Goal: Find specific page/section: Find specific page/section

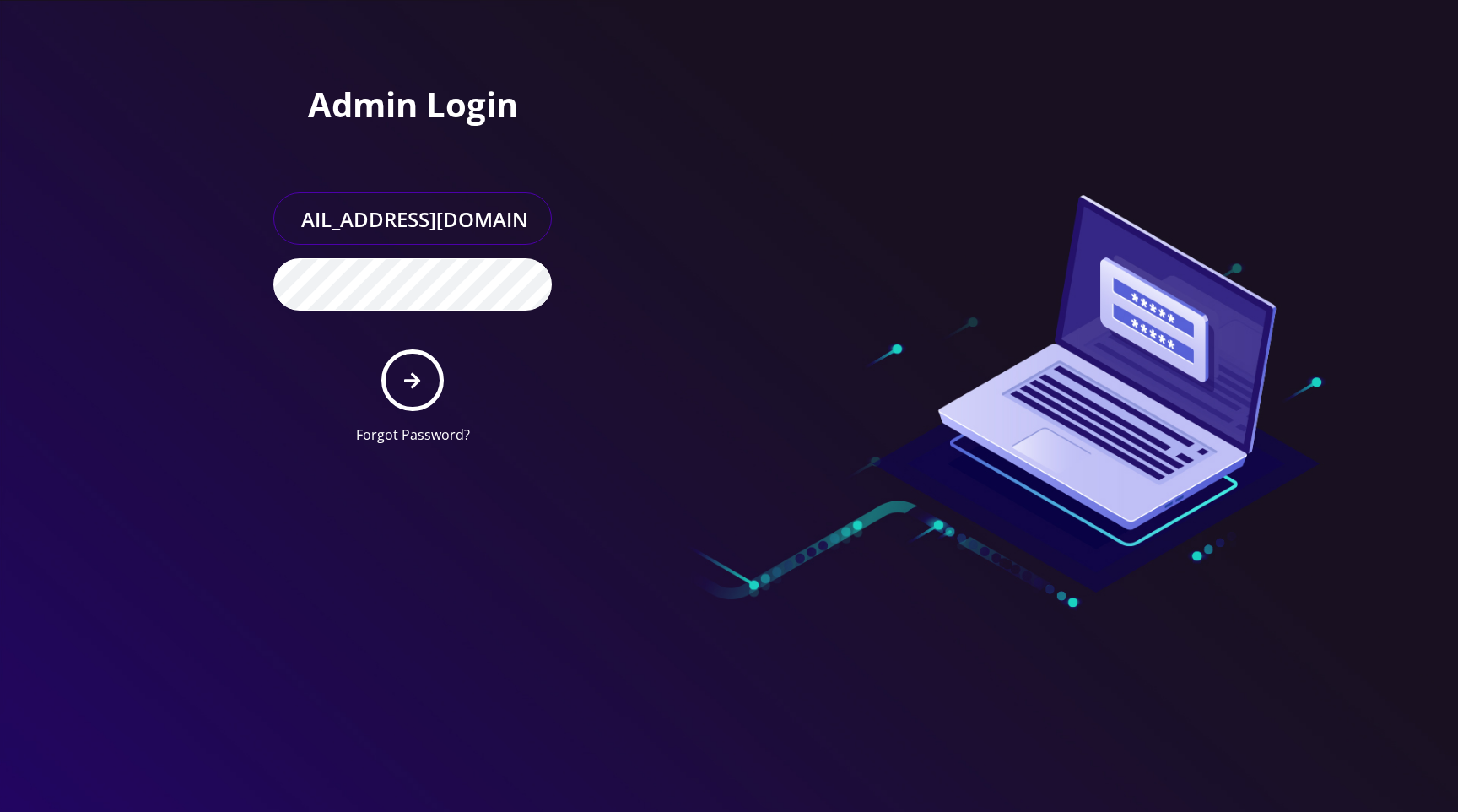
scroll to position [0, 34]
click at [426, 373] on button "submit" at bounding box center [413, 380] width 62 height 62
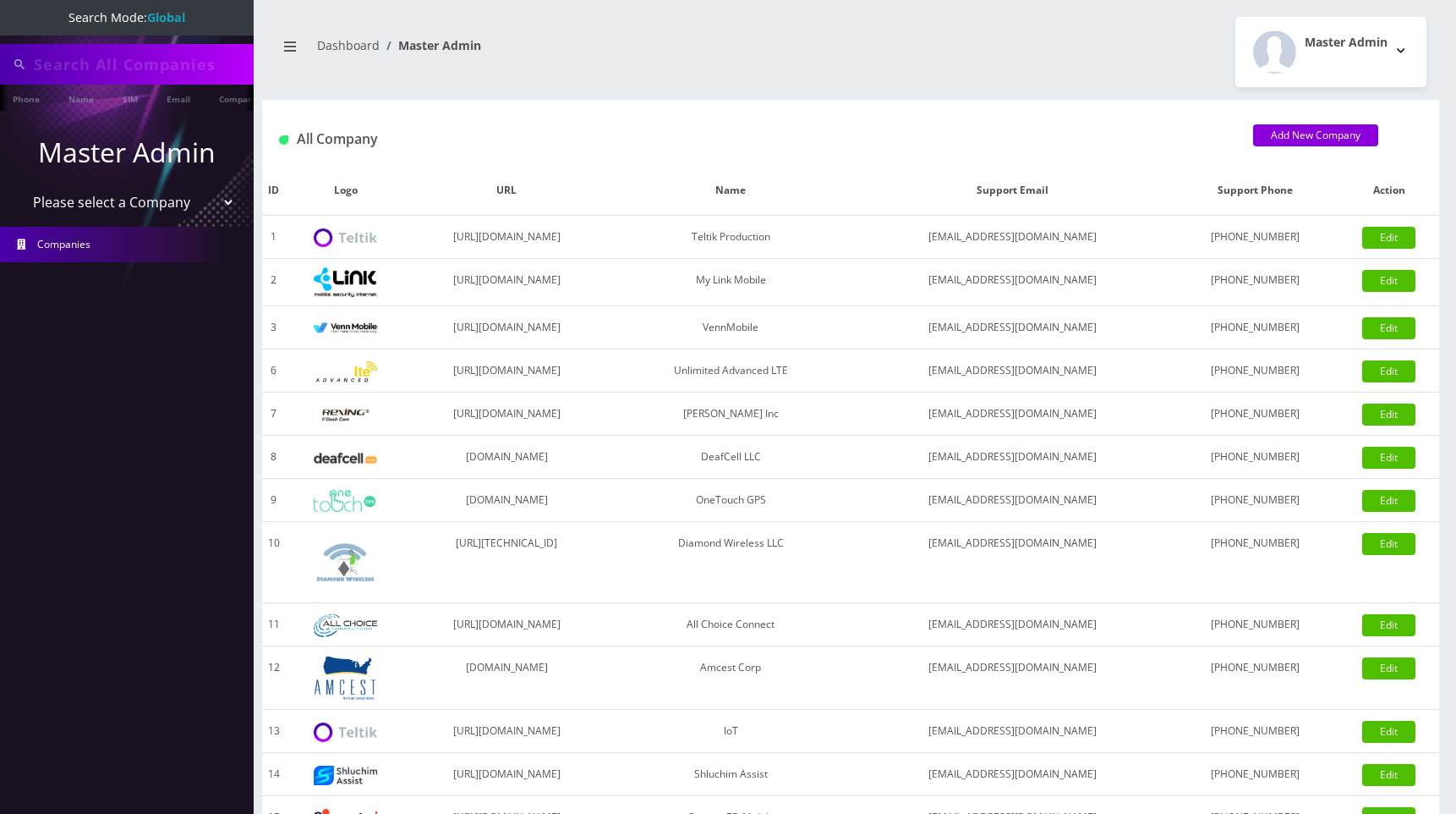
type input "[PERSON_NAME]"
click at [163, 205] on select "Please select a Company Teltik Production My Link Mobile VennMobile Unlimited A…" at bounding box center [128, 204] width 216 height 32
select select "1"
click at [19, 188] on select "Please select a Company Teltik Production My Link Mobile VennMobile Unlimited A…" at bounding box center [128, 204] width 216 height 32
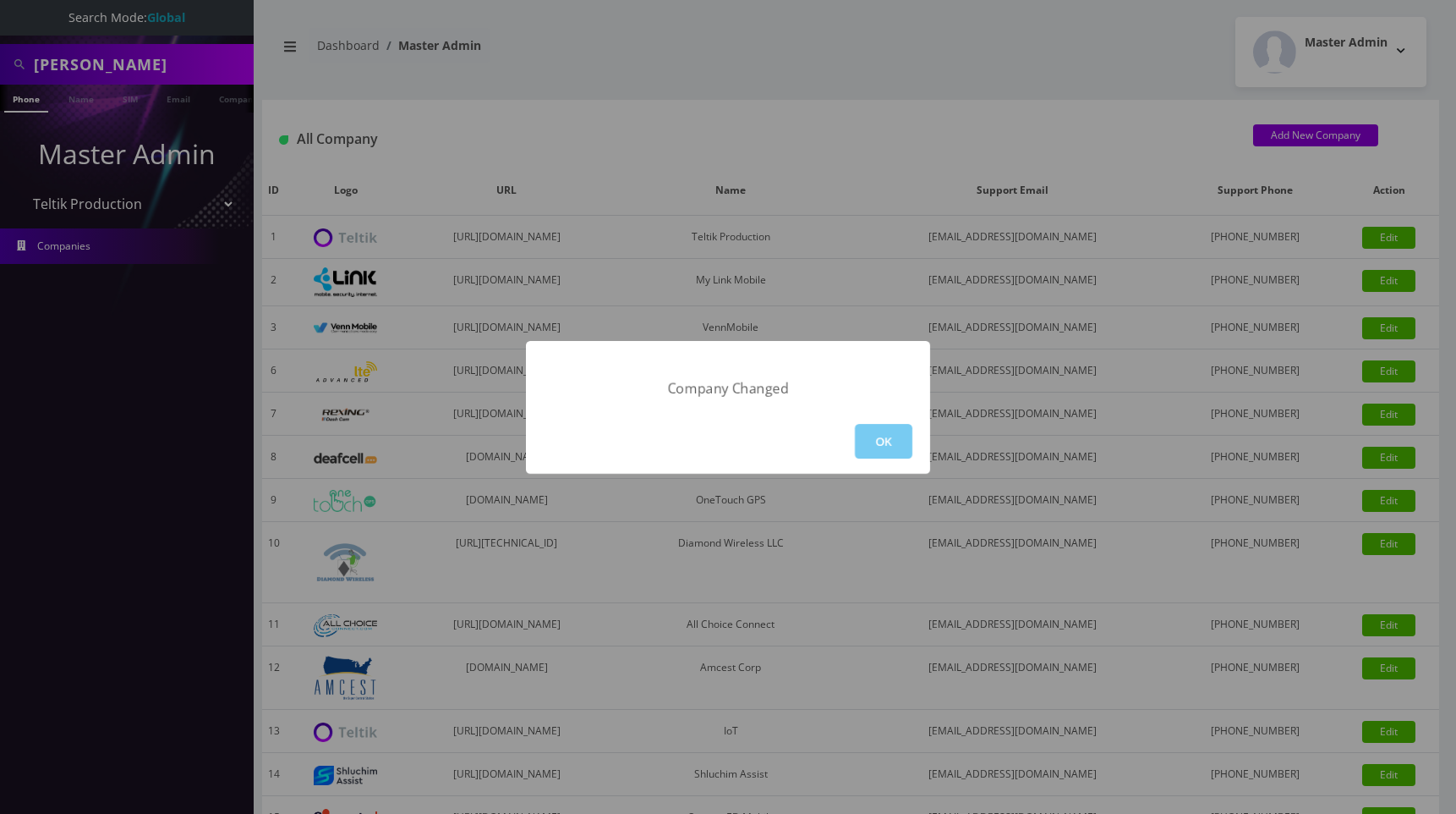
click at [892, 423] on button "OK" at bounding box center [883, 440] width 58 height 35
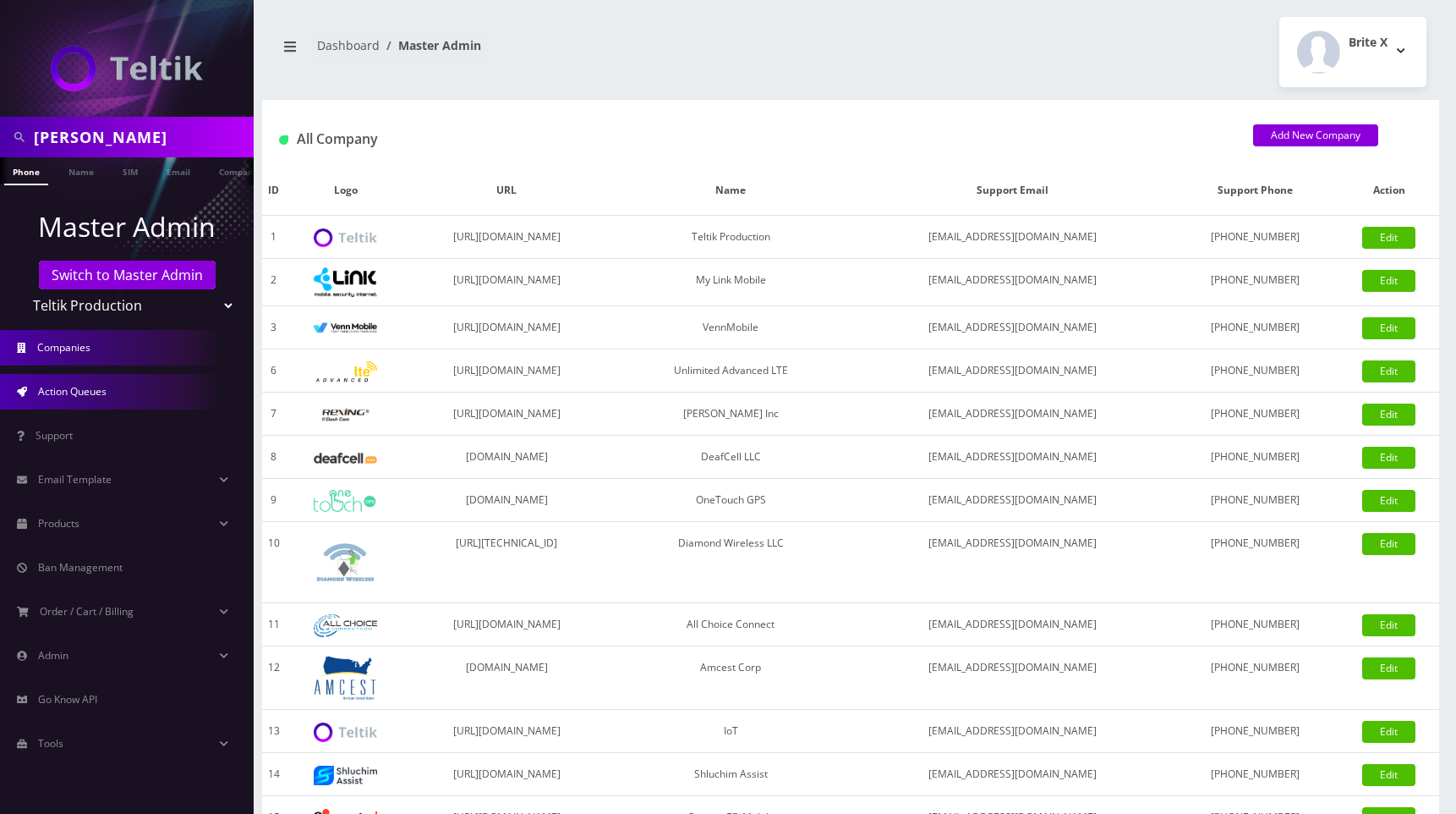
click at [117, 395] on link "Action Queues" at bounding box center [127, 391] width 253 height 35
